Goal: Obtain resource: Download file/media

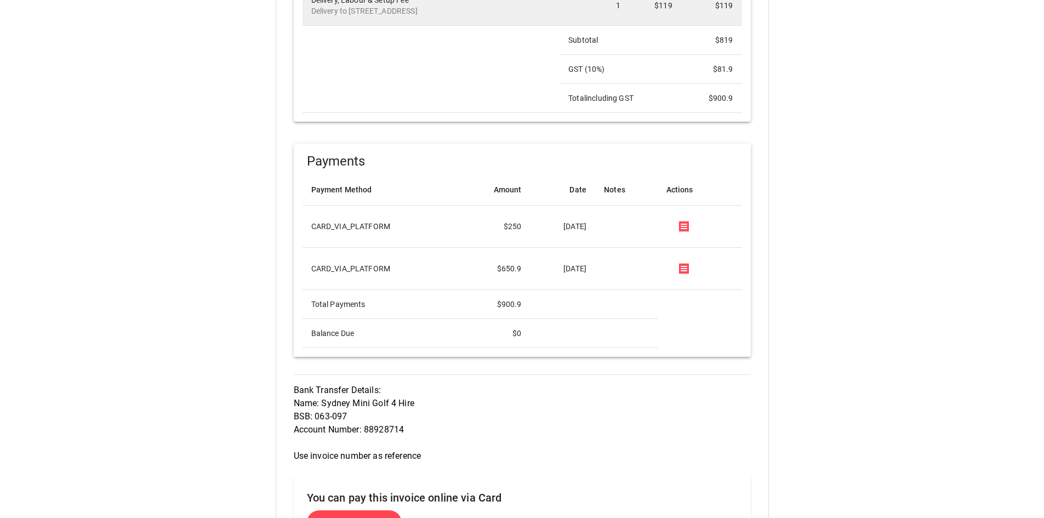
scroll to position [603, 0]
click at [689, 268] on icon at bounding box center [684, 266] width 10 height 11
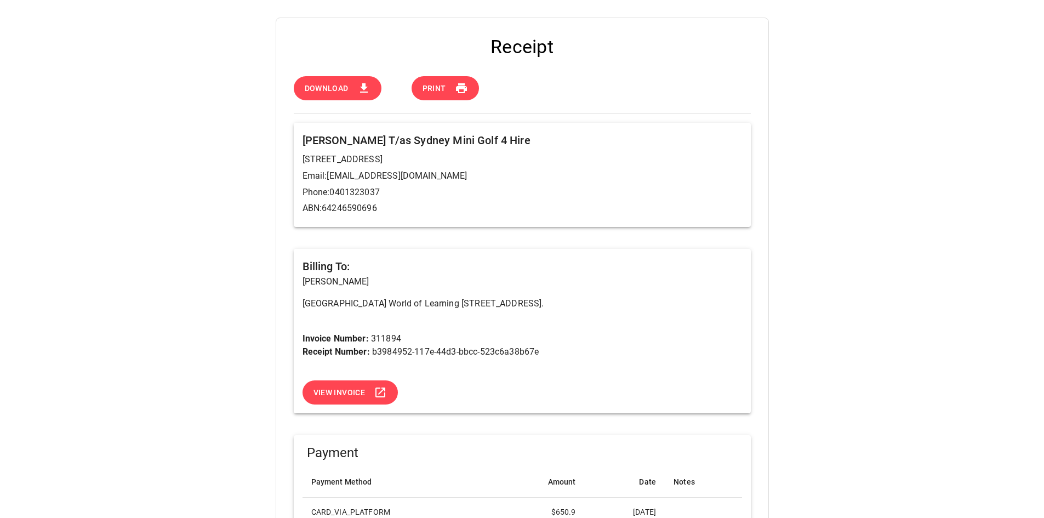
click at [361, 86] on icon at bounding box center [363, 88] width 13 height 13
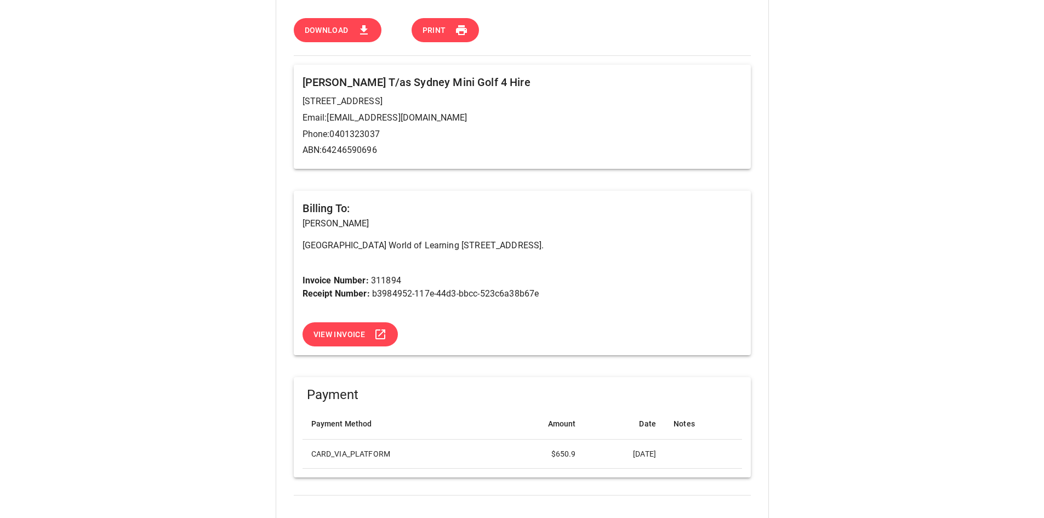
scroll to position [62, 0]
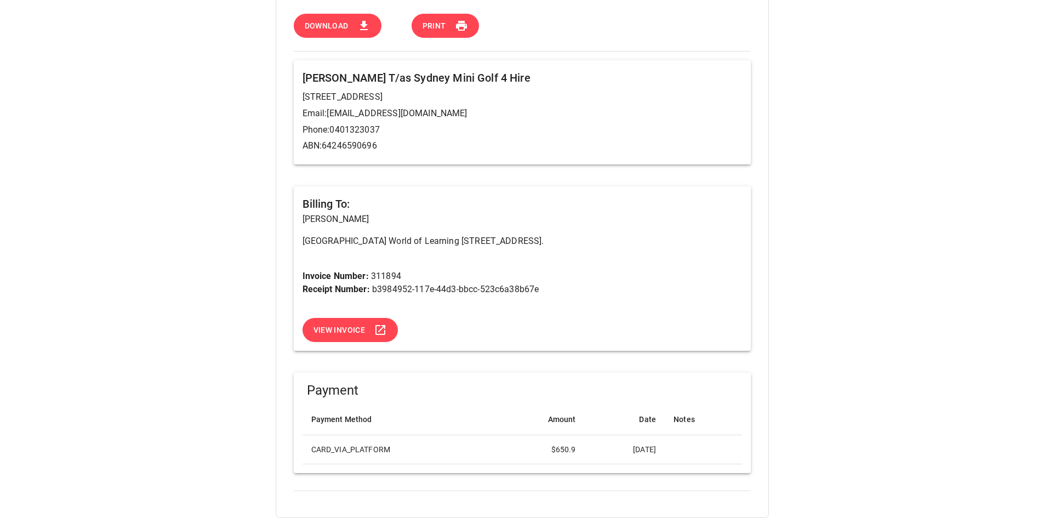
click at [368, 325] on button "View Invoice" at bounding box center [350, 330] width 96 height 25
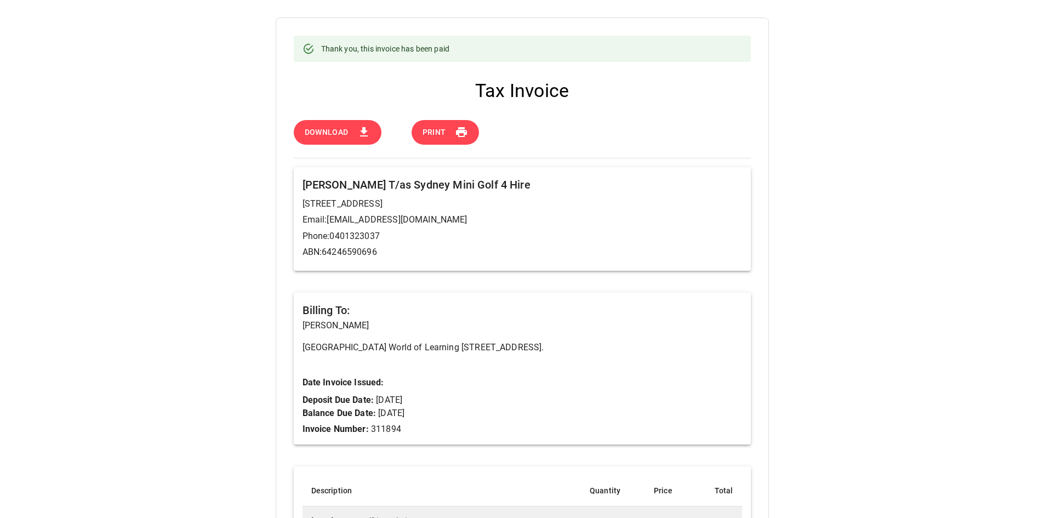
click at [351, 135] on button "Download" at bounding box center [338, 132] width 88 height 25
click at [345, 136] on span "Download" at bounding box center [327, 132] width 44 height 14
click at [368, 132] on icon at bounding box center [363, 131] width 13 height 13
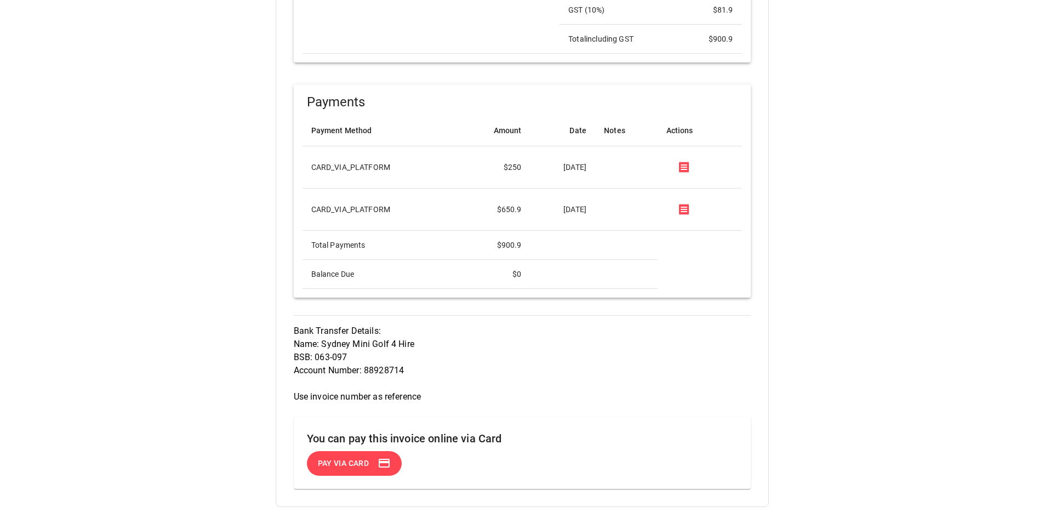
scroll to position [627, 0]
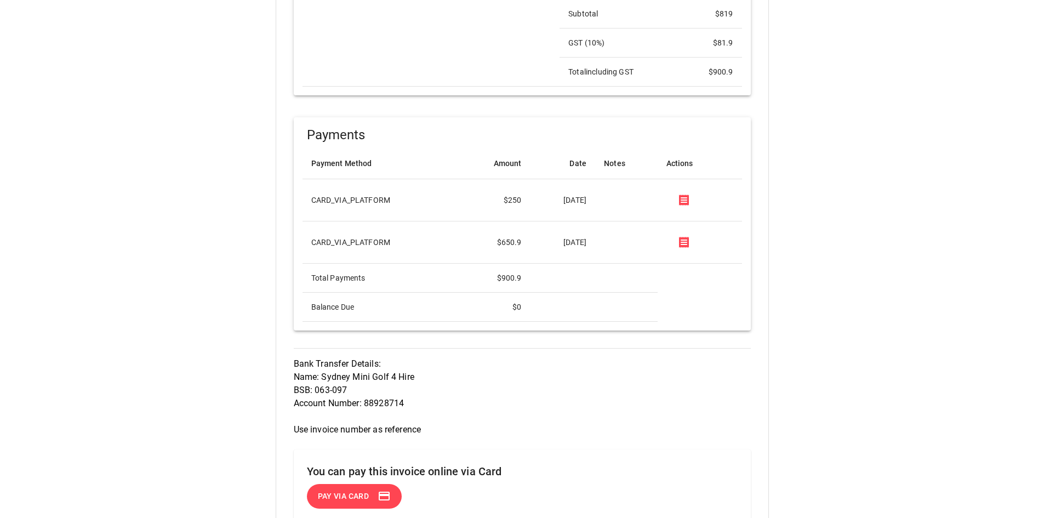
click at [688, 240] on icon at bounding box center [683, 242] width 13 height 13
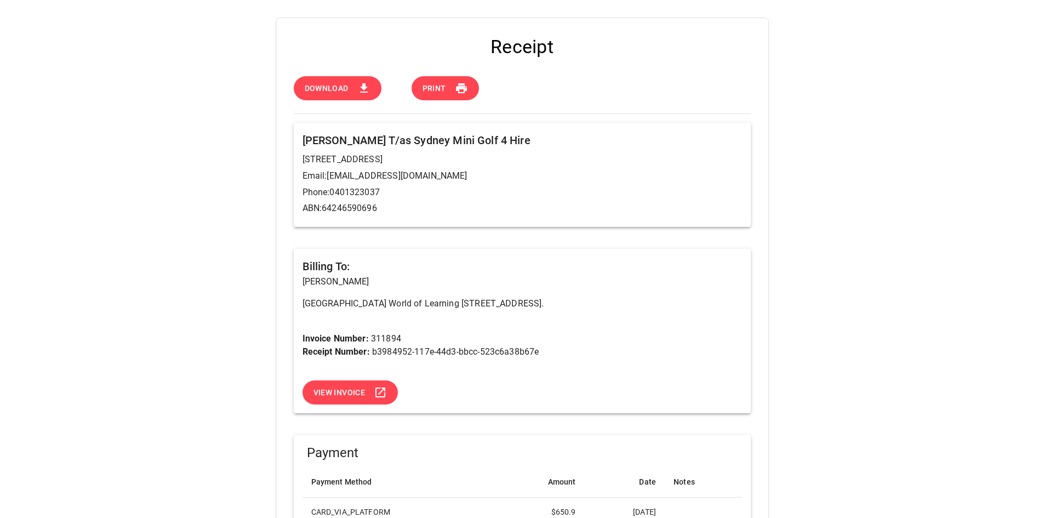
click at [459, 93] on icon at bounding box center [461, 88] width 11 height 10
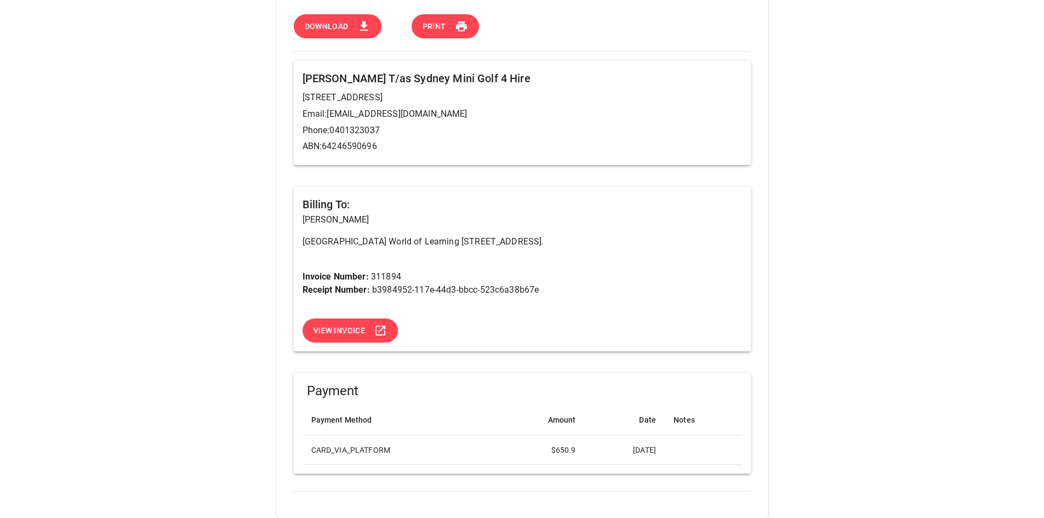
scroll to position [62, 0]
click at [343, 325] on span "View Invoice" at bounding box center [339, 330] width 52 height 14
